Goal: Task Accomplishment & Management: Manage account settings

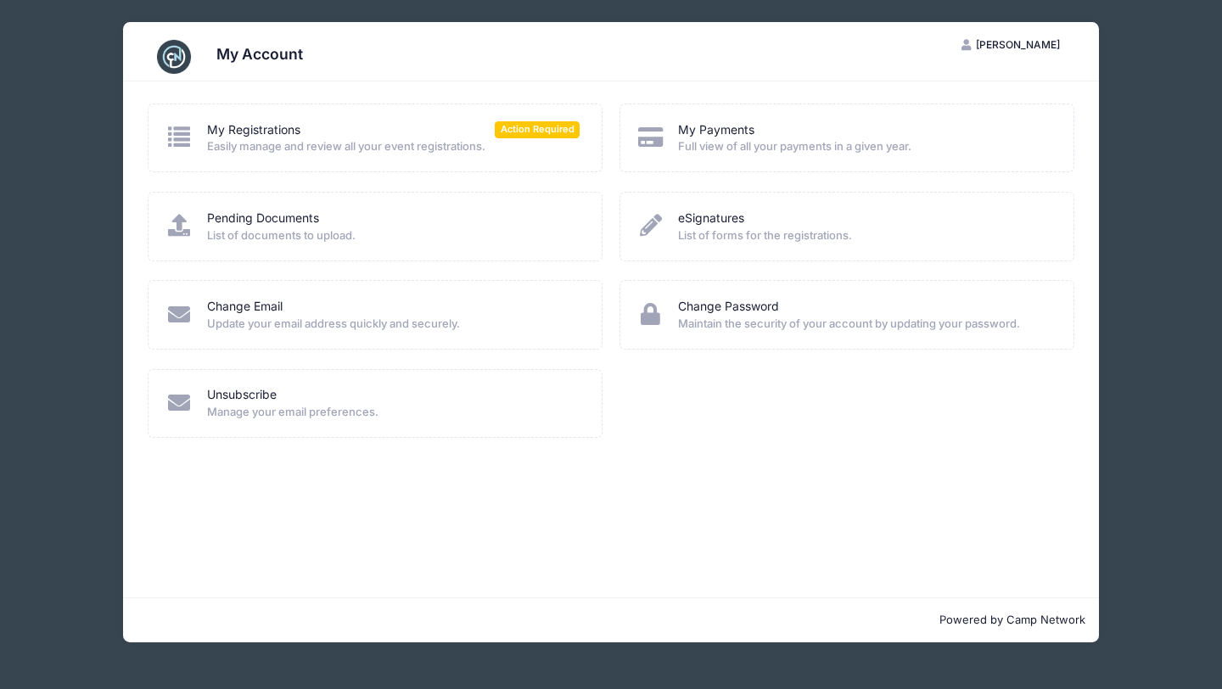
click at [413, 149] on span "Easily manage and review all your event registrations." at bounding box center [393, 146] width 373 height 17
click at [531, 136] on span "Action Required" at bounding box center [537, 129] width 85 height 16
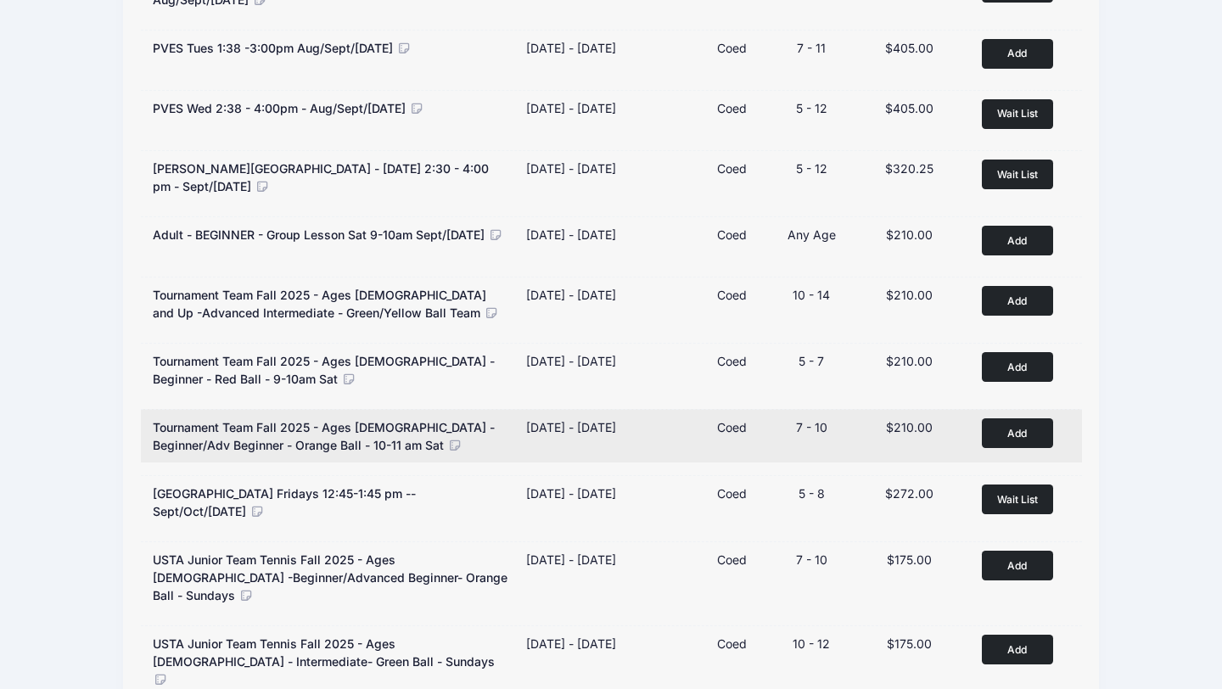
scroll to position [144, 0]
